Goal: Task Accomplishment & Management: Use online tool/utility

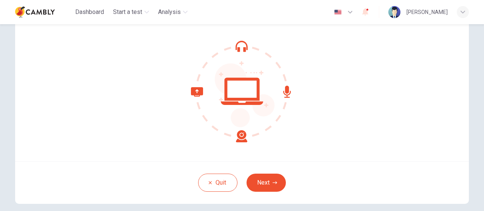
scroll to position [88, 0]
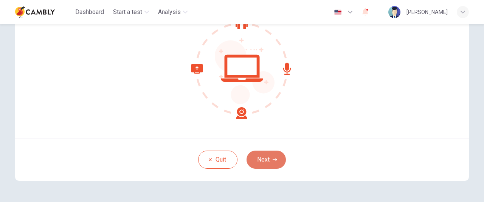
click at [268, 157] on button "Next" at bounding box center [265, 160] width 39 height 18
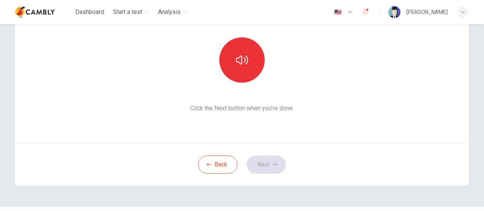
scroll to position [93, 0]
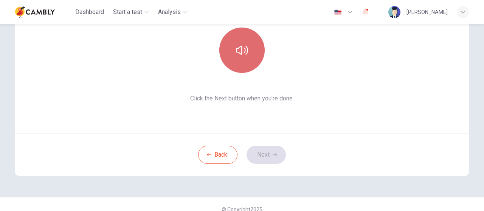
click at [243, 55] on icon "button" at bounding box center [242, 50] width 12 height 12
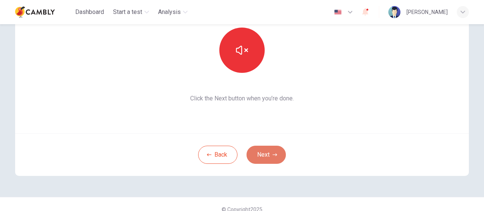
click at [266, 151] on button "Next" at bounding box center [265, 155] width 39 height 18
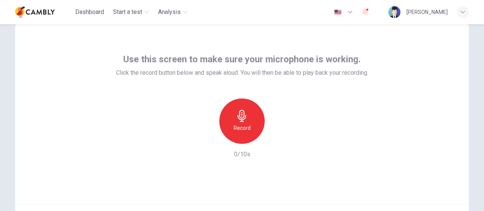
scroll to position [34, 0]
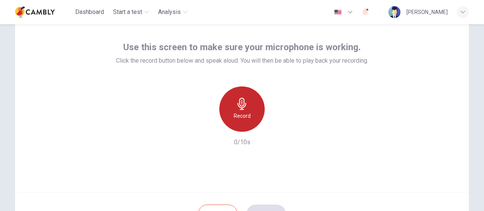
click at [244, 113] on h6 "Record" at bounding box center [242, 115] width 17 height 9
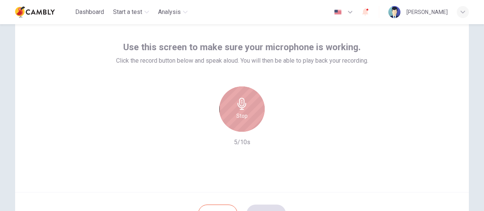
click at [236, 105] on icon "button" at bounding box center [242, 104] width 12 height 12
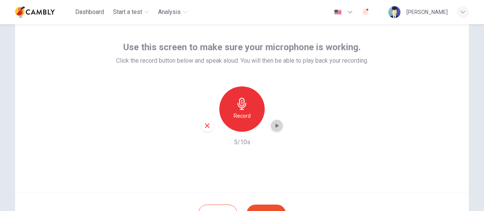
click at [275, 128] on icon "button" at bounding box center [277, 126] width 8 height 8
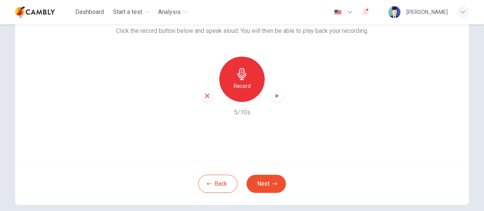
scroll to position [65, 0]
click at [265, 177] on button "Next" at bounding box center [265, 184] width 39 height 18
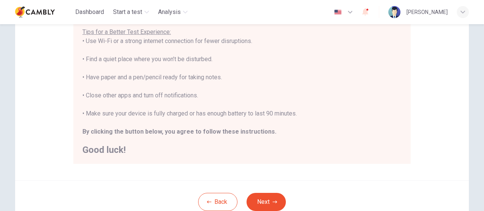
scroll to position [178, 0]
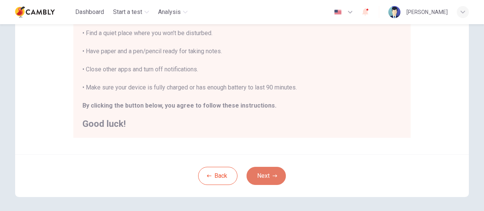
click at [272, 177] on icon "button" at bounding box center [274, 176] width 5 height 5
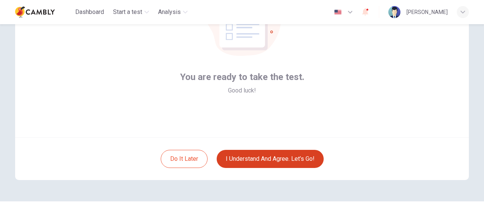
scroll to position [103, 0]
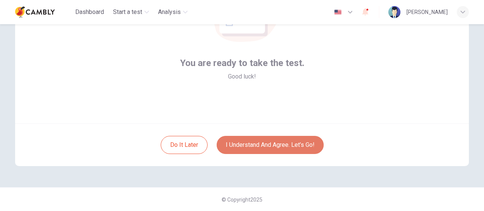
click at [279, 143] on button "I understand and agree. Let’s go!" at bounding box center [270, 145] width 107 height 18
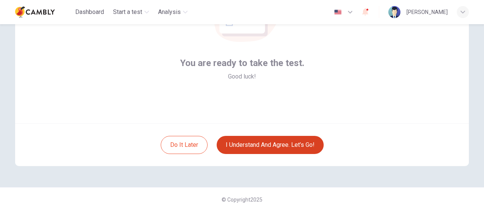
scroll to position [88, 0]
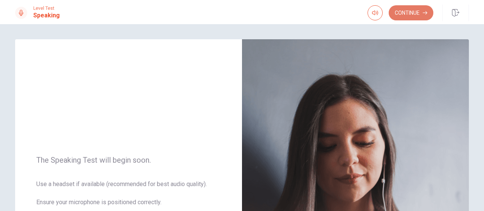
click at [421, 14] on button "Continue" at bounding box center [410, 12] width 45 height 15
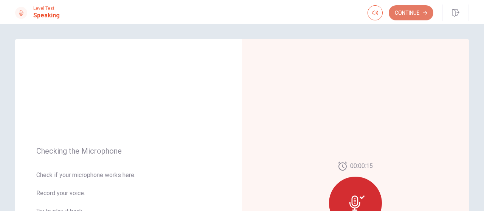
click at [401, 15] on button "Continue" at bounding box center [410, 12] width 45 height 15
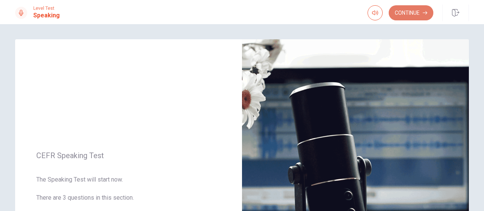
click at [407, 16] on button "Continue" at bounding box center [410, 12] width 45 height 15
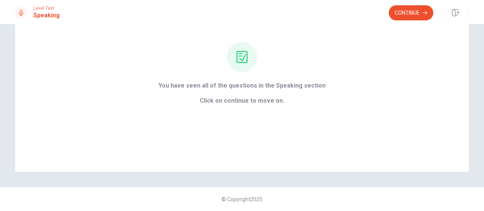
scroll to position [63, 0]
click at [417, 15] on button "Continue" at bounding box center [410, 12] width 45 height 15
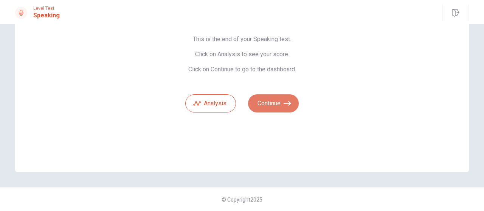
click at [283, 106] on icon "button" at bounding box center [287, 104] width 8 height 8
